Goal: Transaction & Acquisition: Purchase product/service

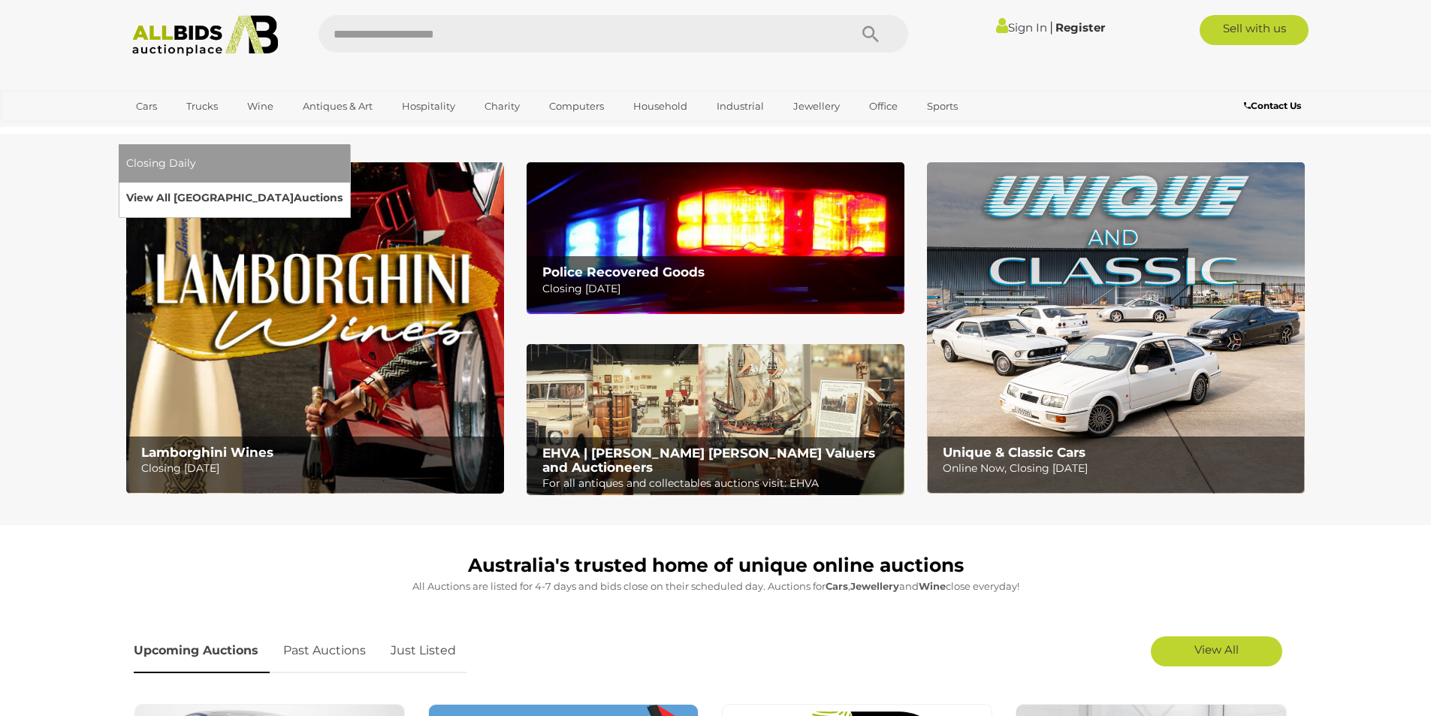
click at [343, 186] on link "View All Sydney Auctions" at bounding box center [234, 197] width 216 height 23
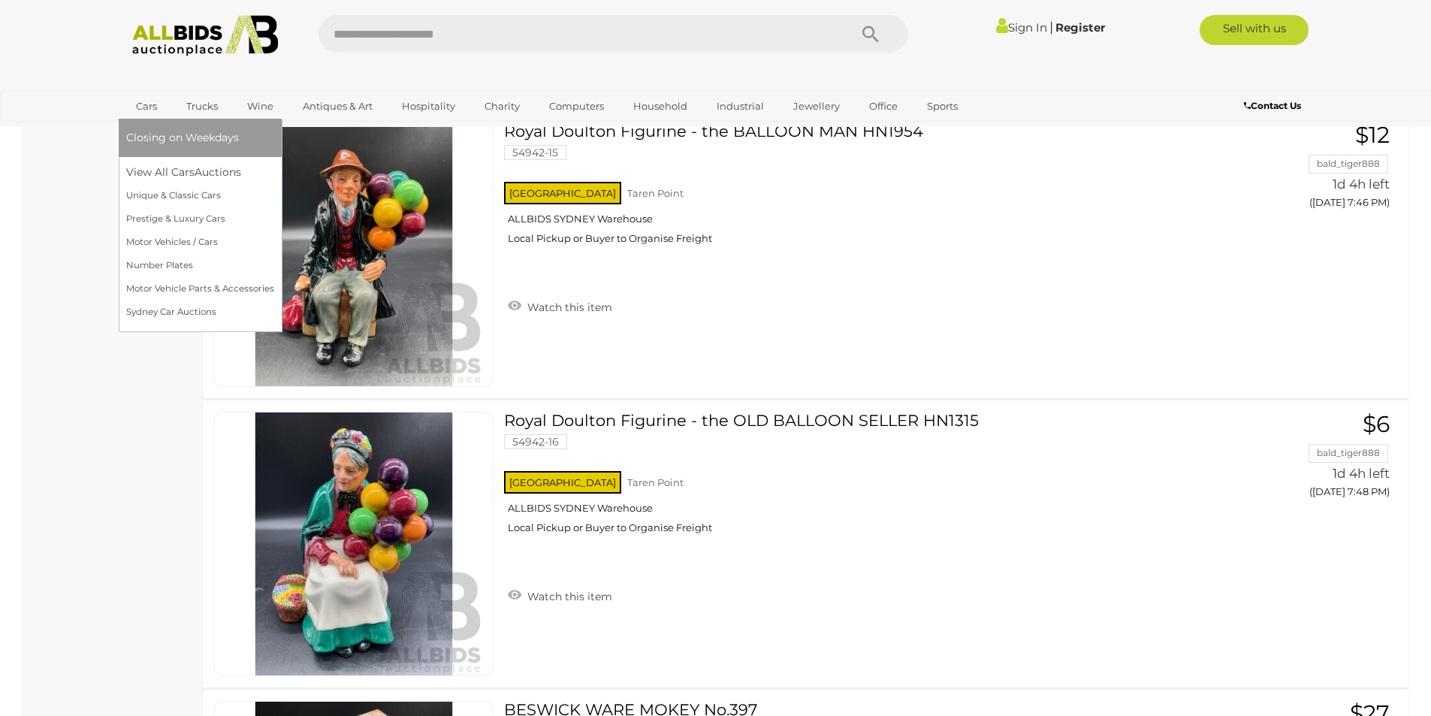
scroll to position [6610, 0]
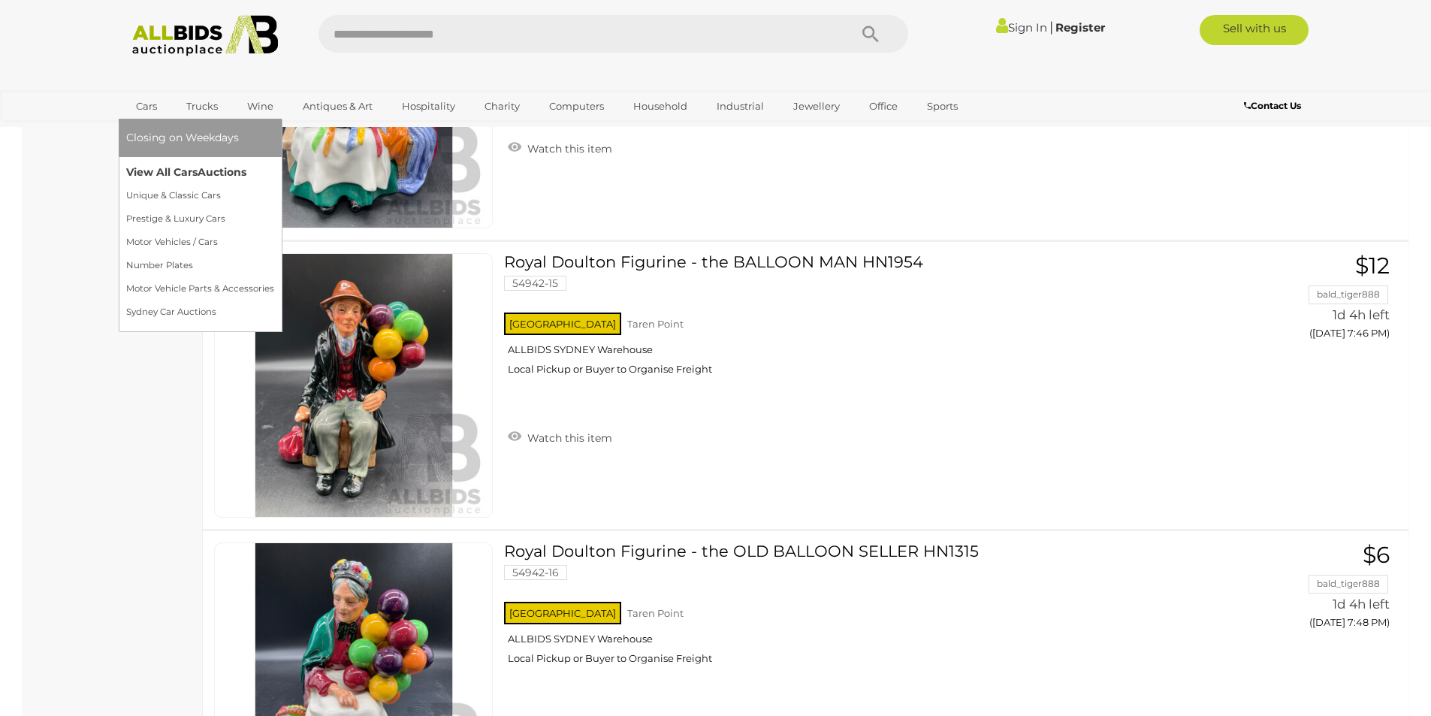
click at [162, 175] on link "View All Cars Auctions" at bounding box center [200, 172] width 148 height 23
